Goal: Information Seeking & Learning: Learn about a topic

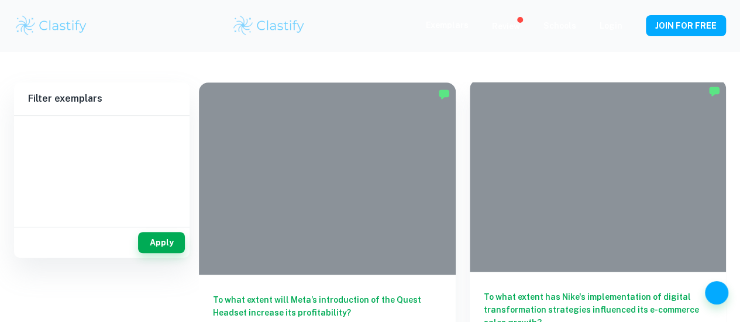
scroll to position [212, 0]
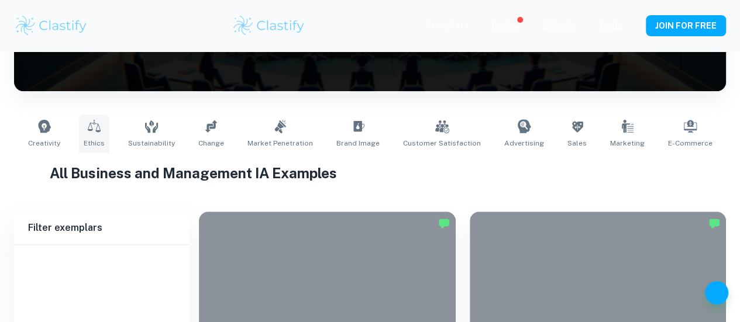
click at [98, 115] on link "Ethics" at bounding box center [94, 134] width 30 height 39
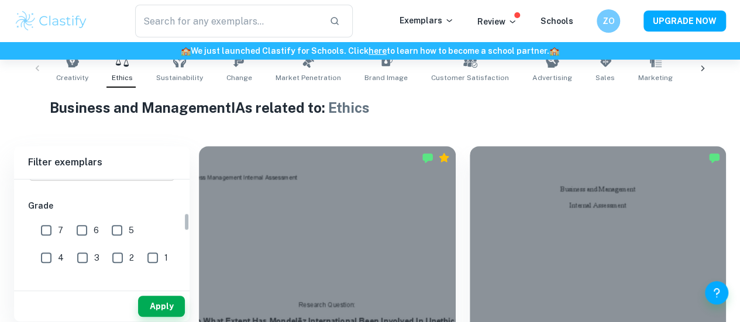
scroll to position [194, 0]
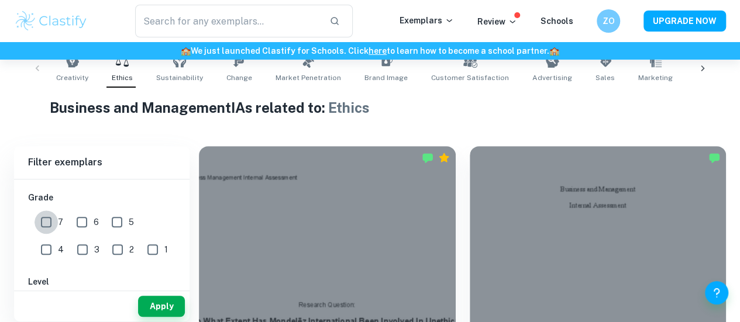
click at [52, 219] on input "7" at bounding box center [46, 222] width 23 height 23
checkbox input "true"
click at [156, 312] on button "Apply" at bounding box center [161, 306] width 47 height 21
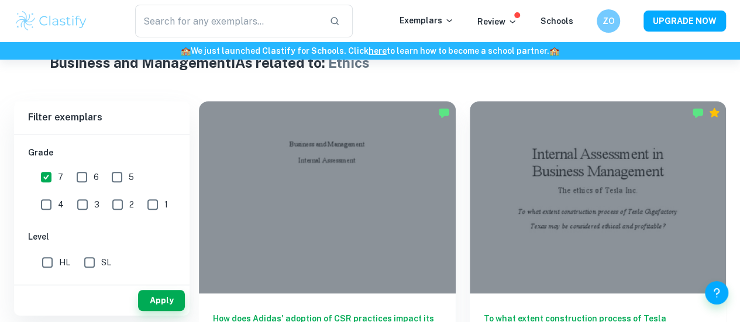
scroll to position [292, 0]
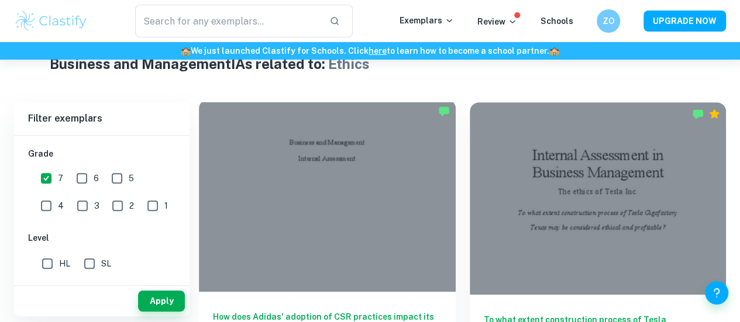
click at [319, 156] on div at bounding box center [327, 195] width 257 height 192
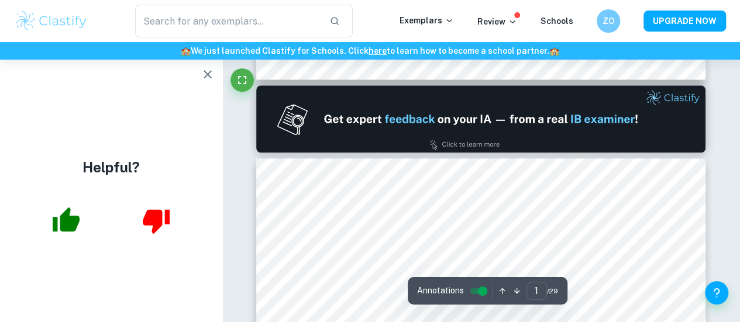
type input "2"
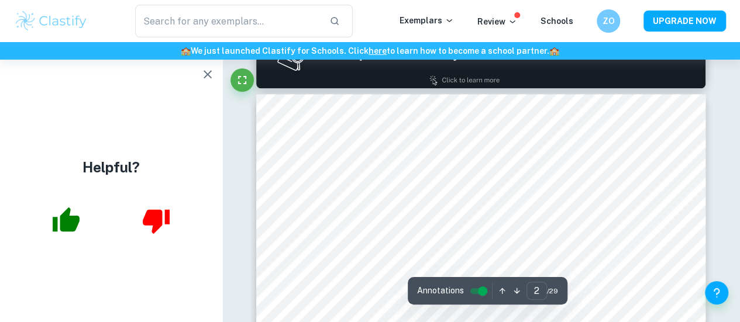
scroll to position [803, 0]
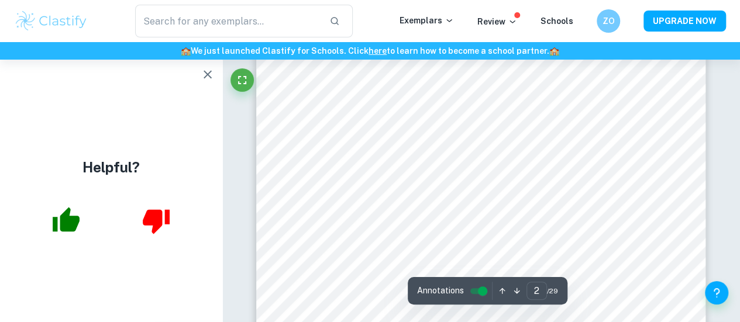
click at [444, 107] on div at bounding box center [487, 110] width 327 height 37
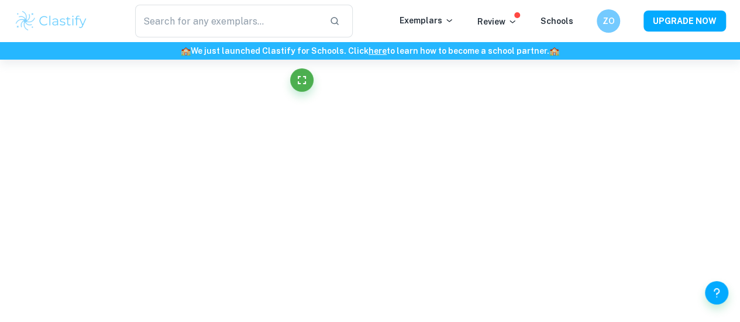
scroll to position [2968, 0]
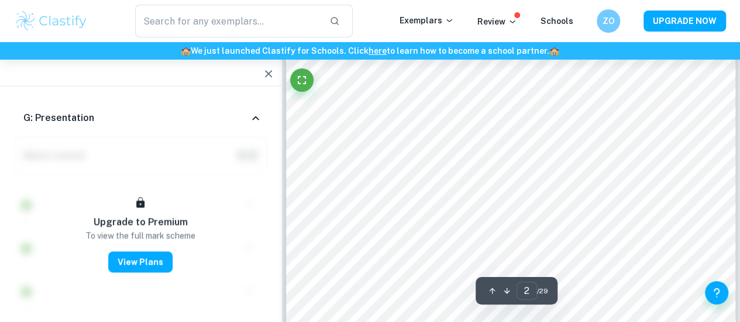
type input "2"
click at [270, 77] on icon "button" at bounding box center [269, 74] width 14 height 14
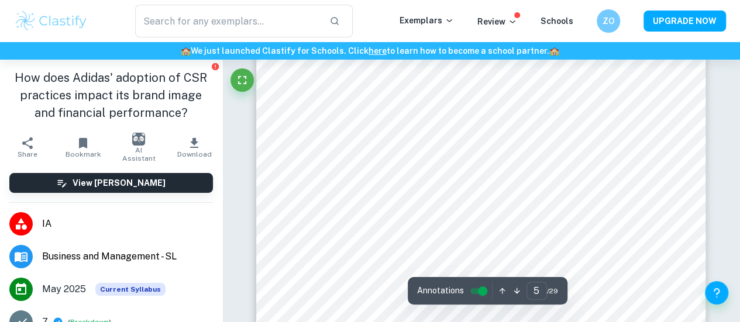
scroll to position [2946, 0]
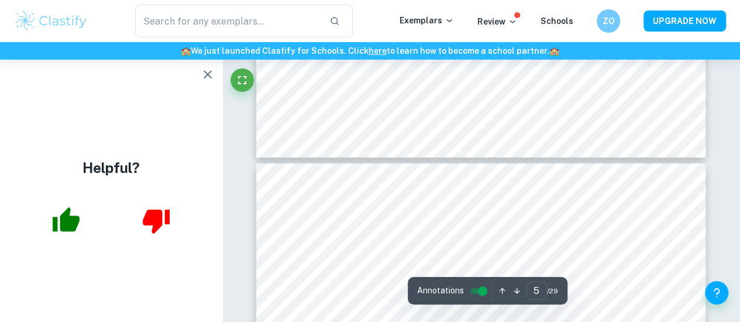
type input "6"
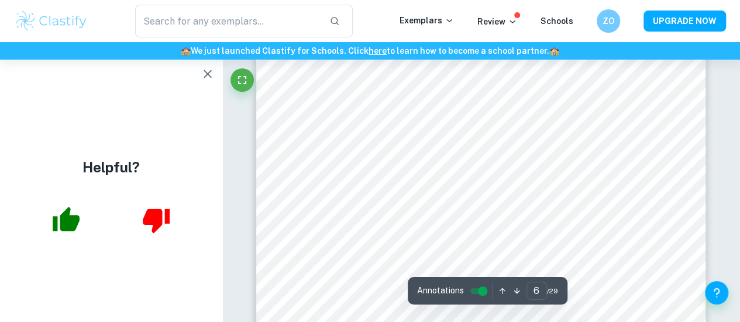
scroll to position [3359, 0]
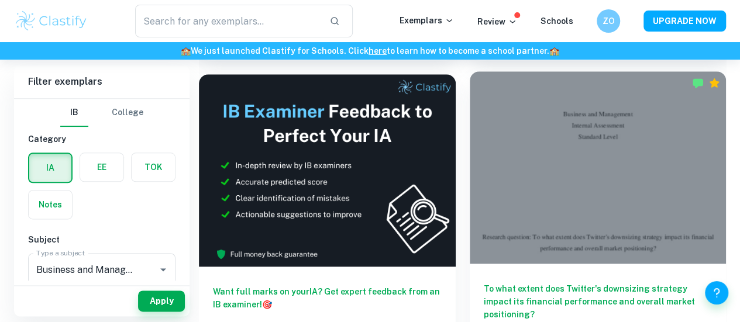
scroll to position [591, 0]
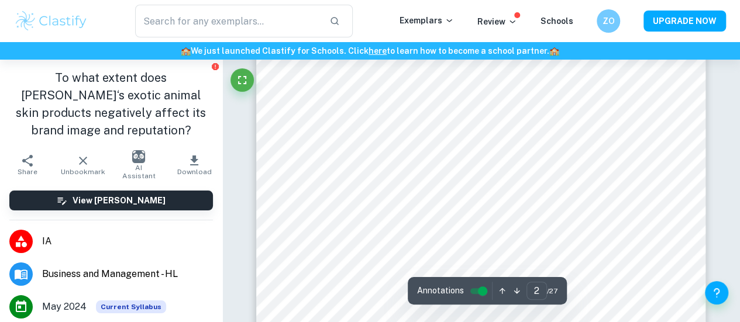
scroll to position [764, 0]
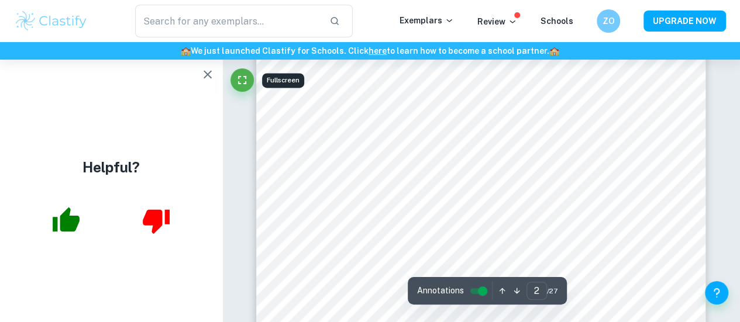
click at [216, 75] on button "button" at bounding box center [207, 74] width 23 height 23
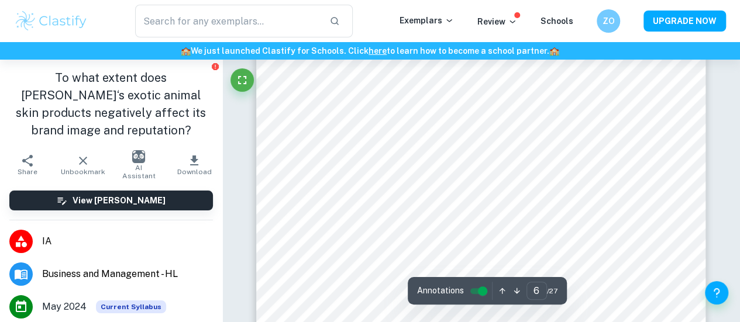
scroll to position [3233, 0]
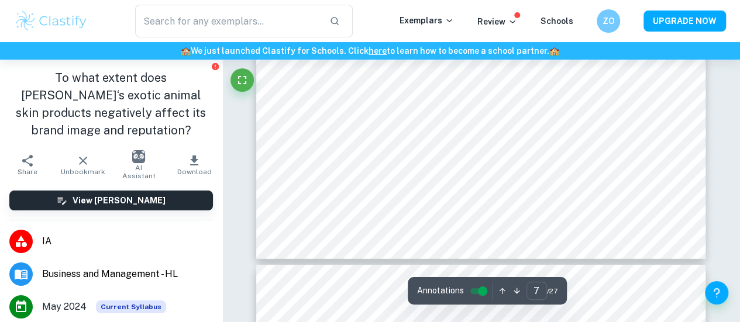
type input "8"
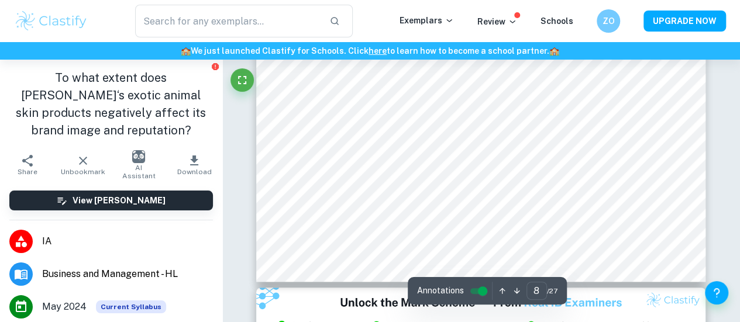
scroll to position [4622, 0]
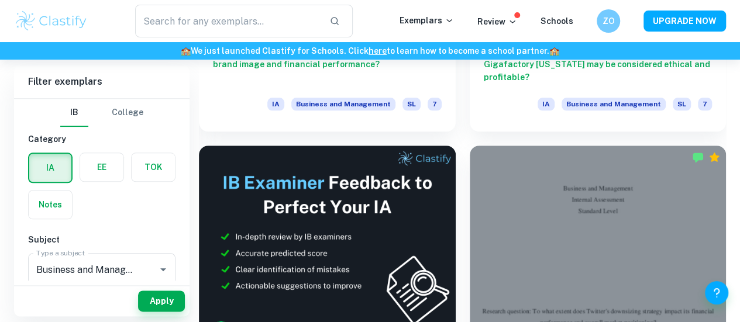
scroll to position [561, 0]
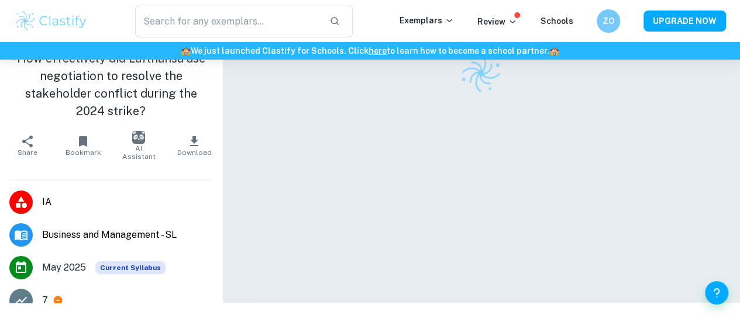
scroll to position [59, 0]
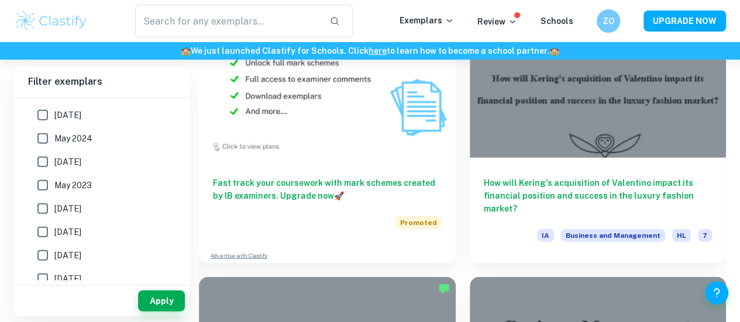
scroll to position [1368, 0]
